Goal: Consume media (video, audio)

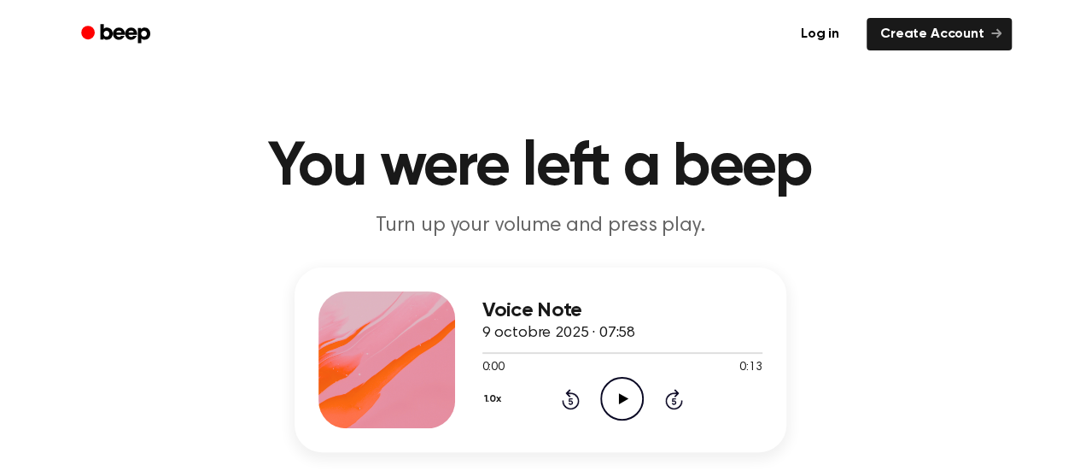
click at [610, 406] on icon "Play Audio" at bounding box center [622, 399] width 44 height 44
click at [568, 397] on icon "Rewind 5 seconds" at bounding box center [570, 399] width 19 height 22
click at [623, 389] on icon "Play Audio" at bounding box center [622, 399] width 44 height 44
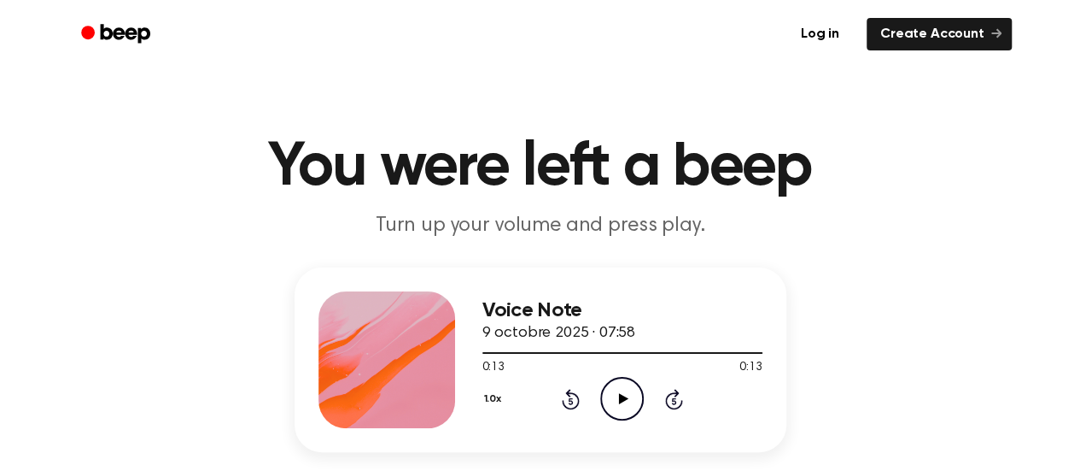
click at [608, 385] on icon "Play Audio" at bounding box center [622, 399] width 44 height 44
